Goal: Find specific page/section: Find specific page/section

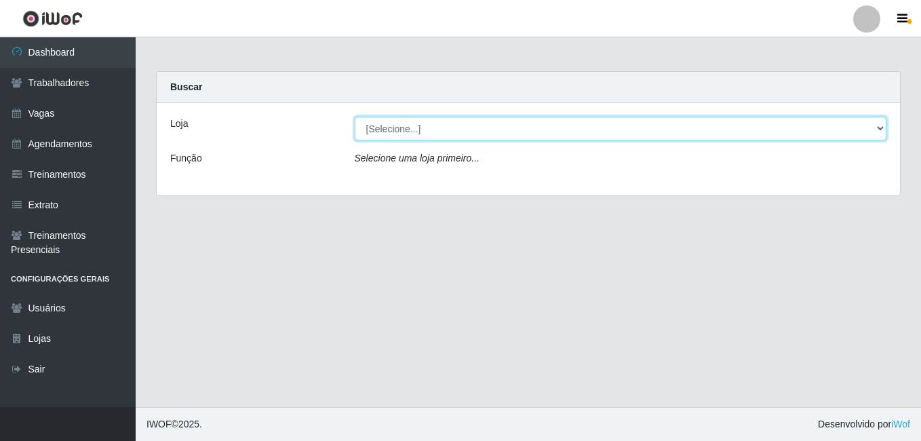
click at [447, 137] on select "[Selecione...] BL Importadora" at bounding box center [621, 129] width 533 height 24
select select "259"
click at [355, 117] on select "[Selecione...] BL Importadora" at bounding box center [621, 129] width 533 height 24
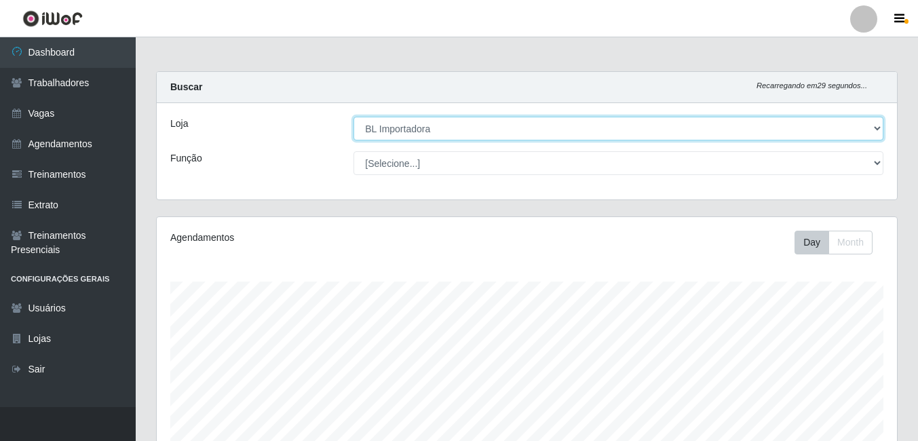
scroll to position [218, 0]
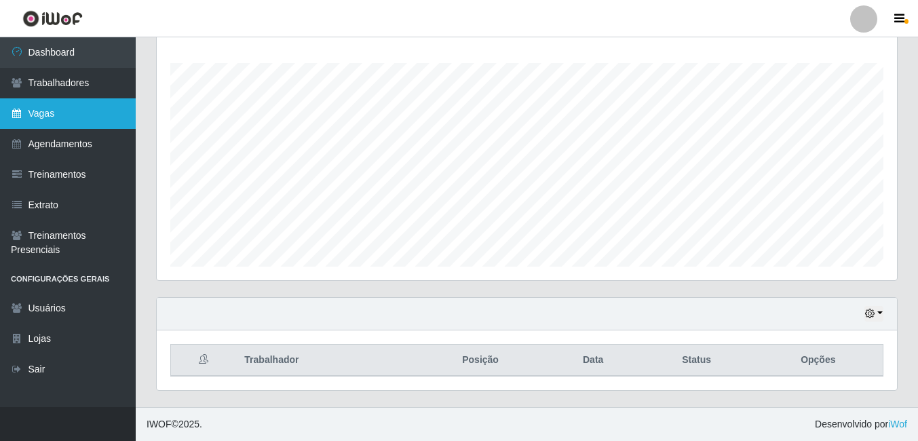
click at [26, 111] on link "Vagas" at bounding box center [68, 113] width 136 height 31
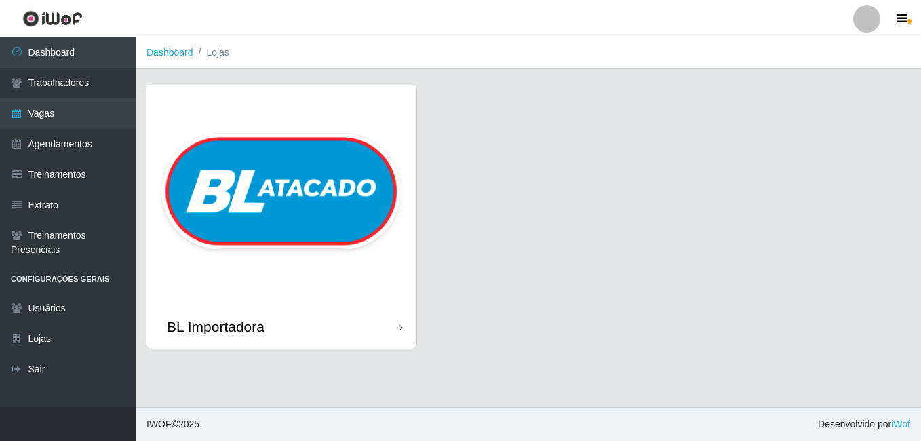
click at [256, 157] on img at bounding box center [282, 194] width 270 height 219
